Goal: Task Accomplishment & Management: Manage account settings

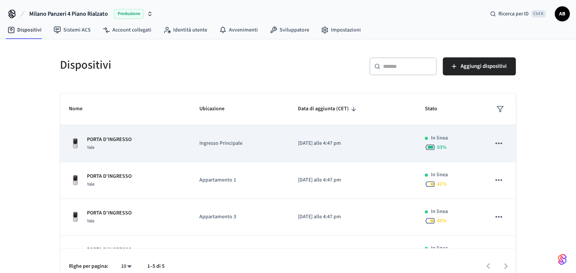
click at [126, 127] on td "PORTA D'INGRESSO Yale" at bounding box center [125, 143] width 130 height 37
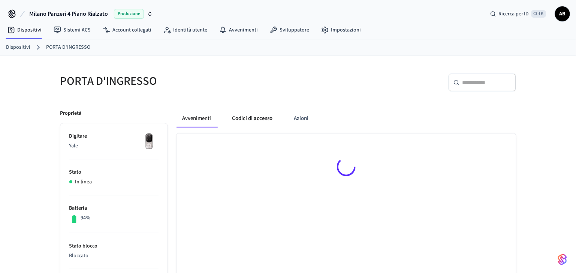
click at [260, 118] on button "Codici di accesso" at bounding box center [253, 119] width 53 height 18
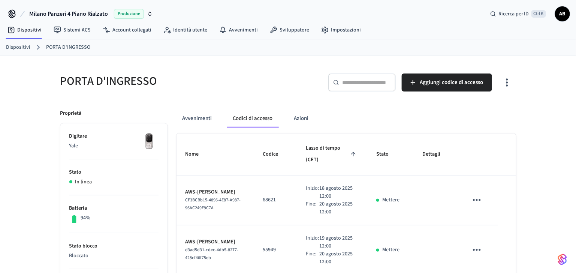
click at [367, 85] on input "text" at bounding box center [366, 83] width 49 height 8
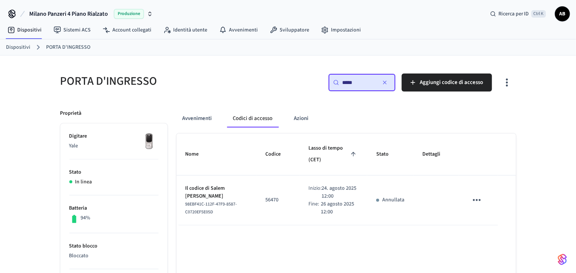
type input "*****"
click at [474, 199] on icon "tavolo appiccicoso" at bounding box center [477, 200] width 8 height 2
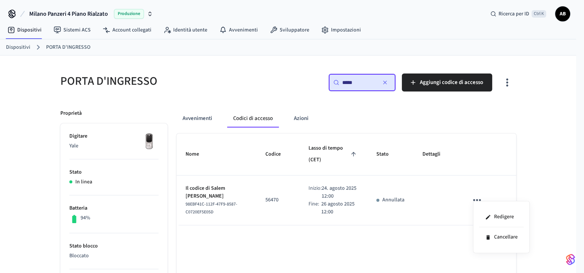
click at [253, 189] on div at bounding box center [292, 136] width 584 height 273
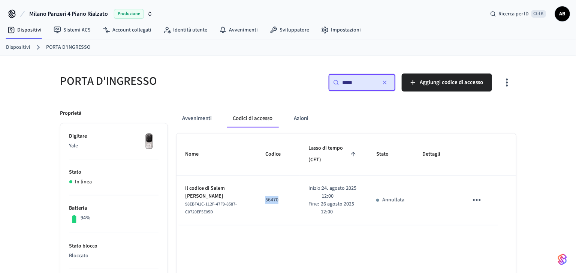
drag, startPoint x: 277, startPoint y: 198, endPoint x: 265, endPoint y: 200, distance: 12.5
click at [266, 200] on p "56470" at bounding box center [278, 200] width 25 height 8
copy p "56470"
click at [210, 120] on font "Avvenimenti" at bounding box center [198, 118] width 30 height 7
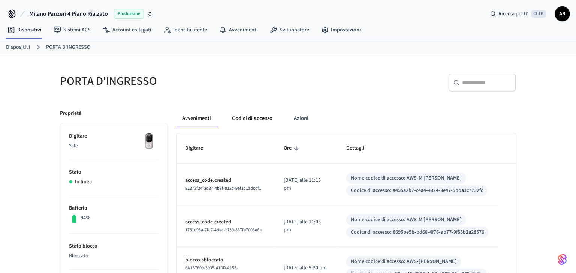
click at [242, 119] on button "Codici di accesso" at bounding box center [253, 119] width 53 height 18
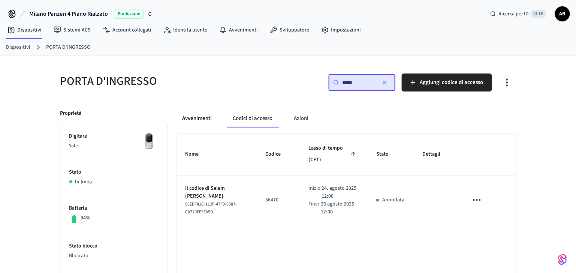
click at [207, 117] on font "Avvenimenti" at bounding box center [198, 118] width 30 height 7
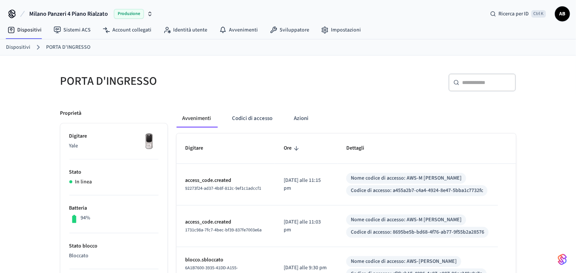
click at [27, 45] on link "Dispositivi" at bounding box center [18, 48] width 24 height 8
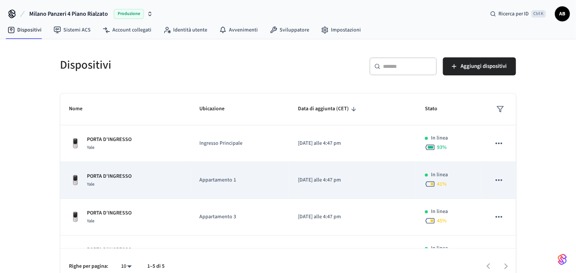
click at [129, 171] on td "PORTA D'INGRESSO Yale" at bounding box center [125, 180] width 130 height 37
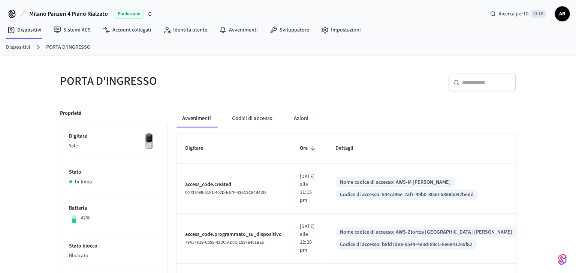
click at [13, 44] on link "Dispositivi" at bounding box center [18, 48] width 24 height 8
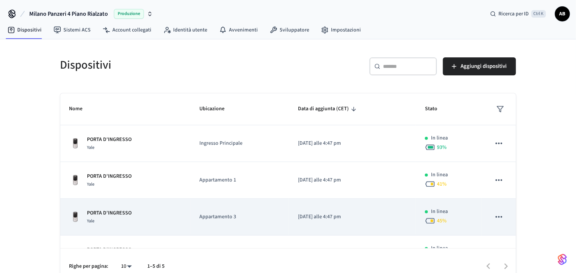
click at [111, 208] on td "PORTA D'INGRESSO Yale" at bounding box center [125, 217] width 130 height 37
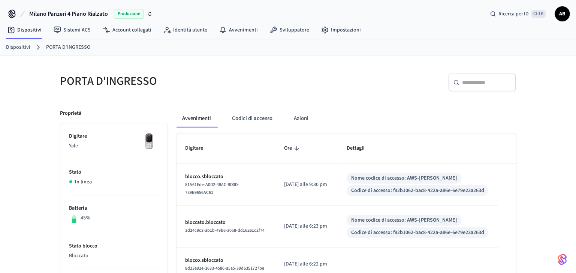
click at [18, 44] on link "Dispositivi" at bounding box center [18, 48] width 24 height 8
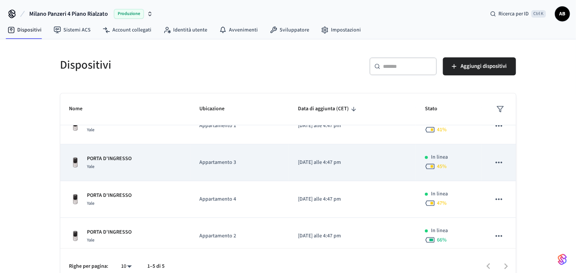
scroll to position [60, 0]
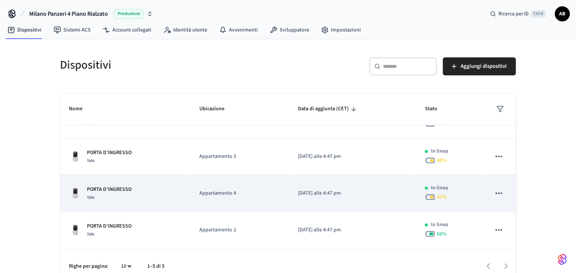
click at [225, 189] on p "Appartamento 4" at bounding box center [240, 193] width 81 height 8
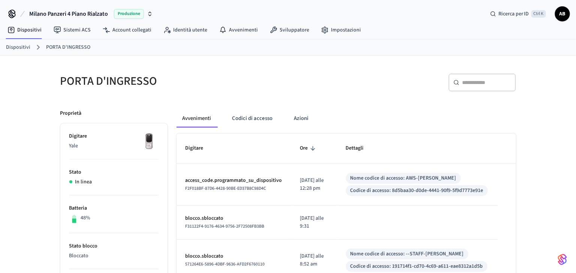
click at [18, 48] on link "Dispositivi" at bounding box center [18, 48] width 24 height 8
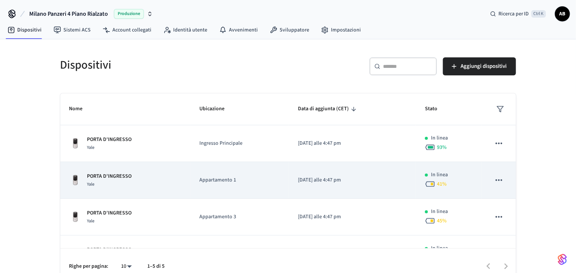
scroll to position [60, 0]
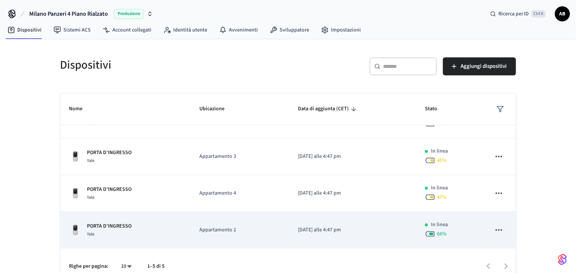
click at [231, 228] on p "Appartamento 2" at bounding box center [240, 230] width 81 height 8
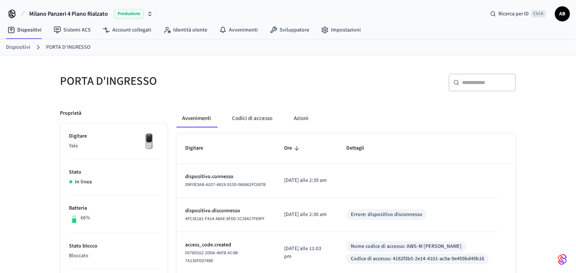
click at [19, 48] on link "Dispositivi" at bounding box center [18, 48] width 24 height 8
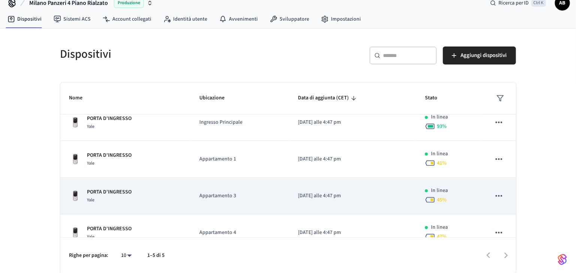
scroll to position [60, 0]
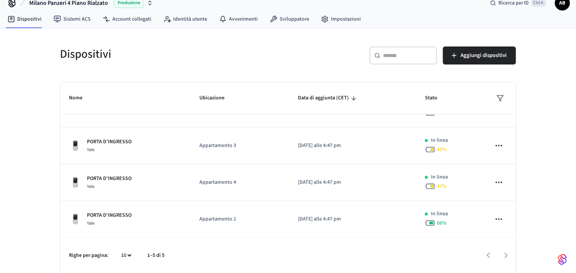
click at [401, 62] on div "​ ​" at bounding box center [404, 56] width 68 height 18
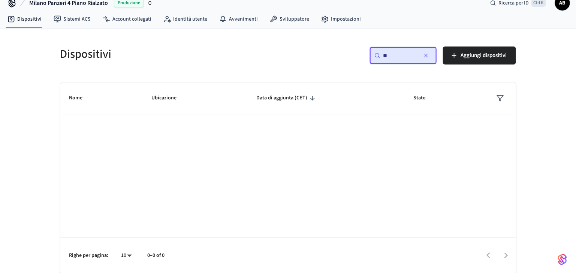
scroll to position [0, 0]
type input "*****"
click at [35, 78] on div "Dispositivi ​ ***** ​ Aggiungi dispositivi Nome Ubicazione Data di aggiunta (CE…" at bounding box center [288, 151] width 576 height 245
click at [38, 17] on font "Dispositivi" at bounding box center [29, 19] width 24 height 8
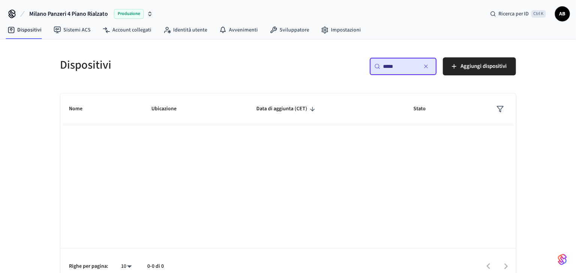
click at [426, 66] on icon "button" at bounding box center [426, 66] width 3 height 3
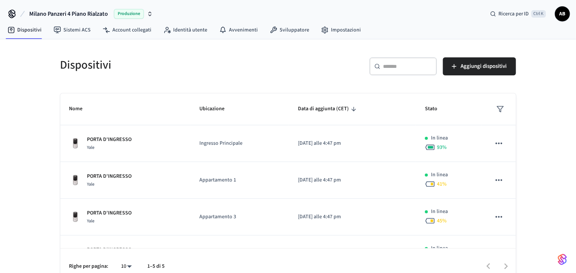
click at [390, 66] on input "text" at bounding box center [408, 67] width 49 height 8
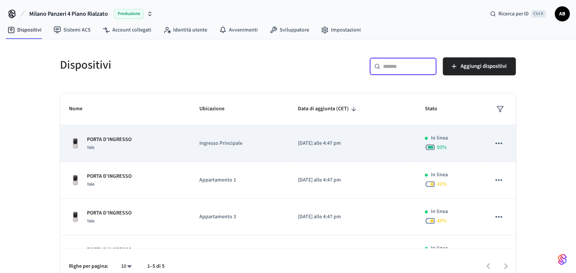
click at [114, 141] on p "PORTA D'INGRESSO" at bounding box center [109, 140] width 45 height 8
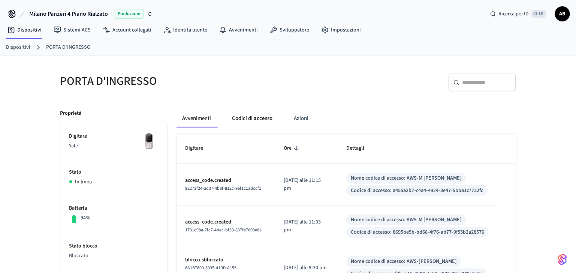
click at [261, 122] on button "Codici di accesso" at bounding box center [253, 119] width 53 height 18
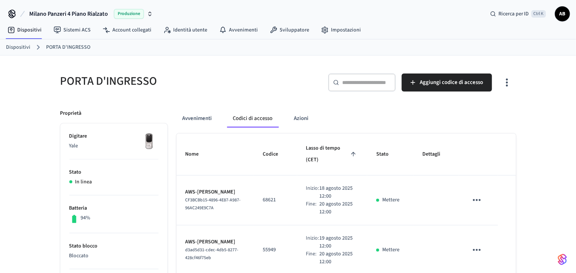
click at [360, 81] on input "text" at bounding box center [366, 83] width 49 height 8
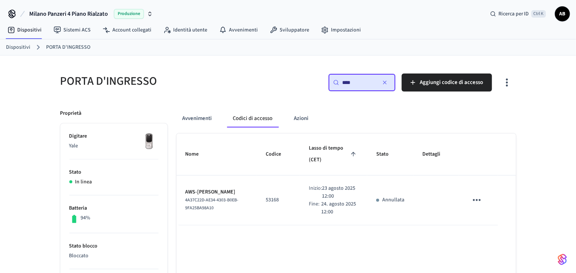
drag, startPoint x: 358, startPoint y: 83, endPoint x: 349, endPoint y: 81, distance: 9.1
click at [349, 81] on input "****" at bounding box center [359, 83] width 34 height 8
type input "***"
drag, startPoint x: 280, startPoint y: 197, endPoint x: 263, endPoint y: 198, distance: 17.6
click at [263, 198] on td "56470" at bounding box center [278, 201] width 43 height 50
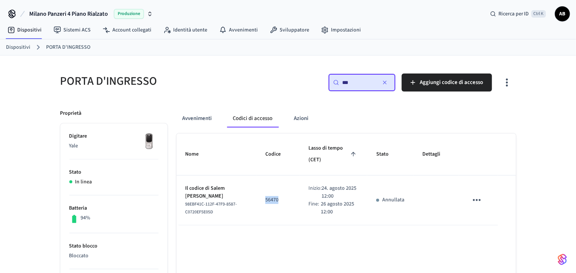
copy p "56470"
